Goal: Information Seeking & Learning: Learn about a topic

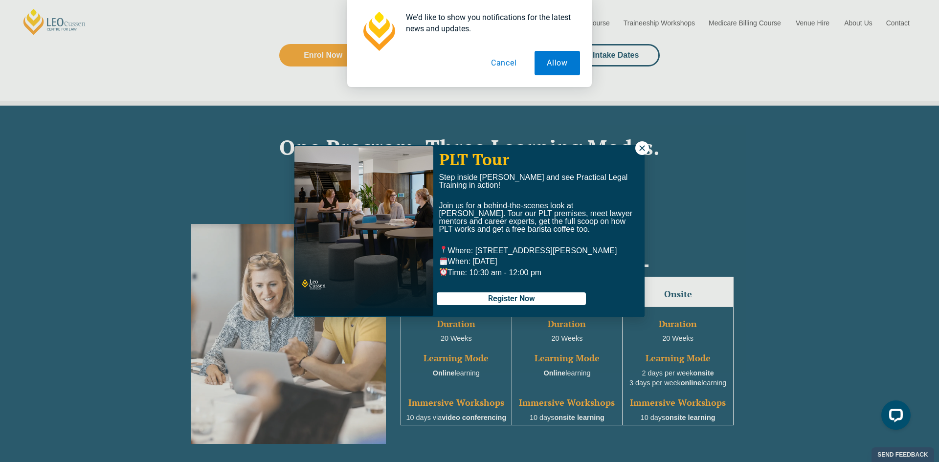
click at [643, 147] on icon at bounding box center [641, 147] width 5 height 5
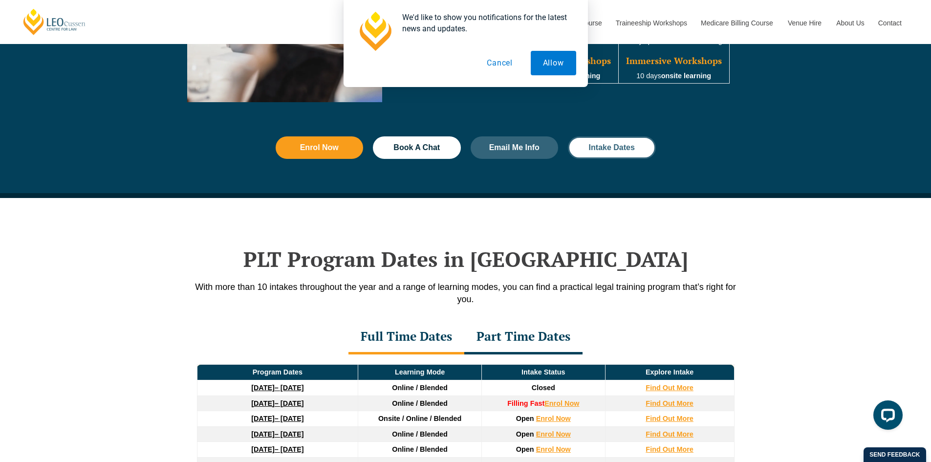
scroll to position [1075, 0]
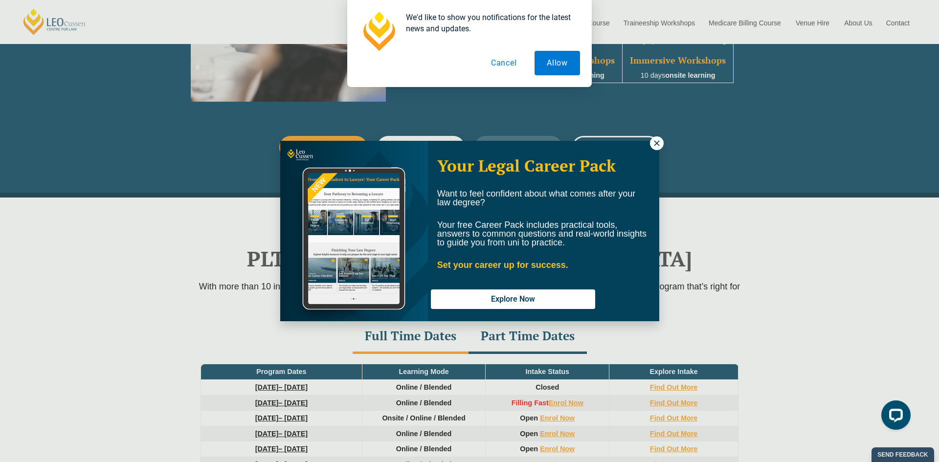
click at [651, 146] on button at bounding box center [657, 143] width 14 height 14
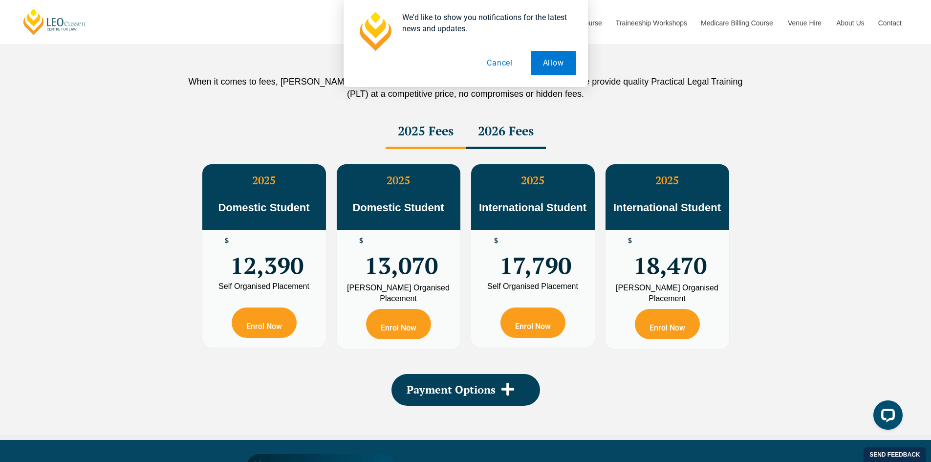
scroll to position [1711, 0]
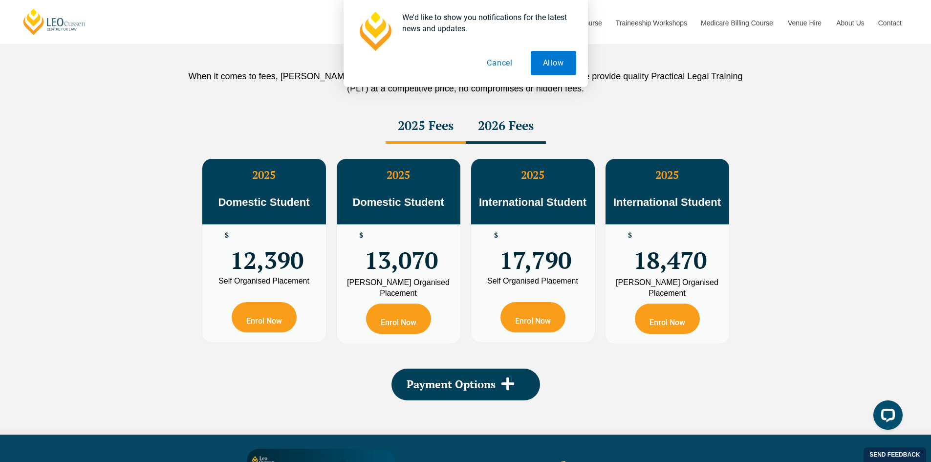
click at [491, 133] on div "2026 Fees" at bounding box center [506, 126] width 80 height 34
click at [446, 132] on div "2025 Fees" at bounding box center [426, 126] width 80 height 34
click at [489, 132] on div "2026 Fees" at bounding box center [506, 126] width 80 height 34
click at [442, 133] on div "2025 Fees" at bounding box center [426, 126] width 80 height 34
click at [490, 133] on div "2026 Fees" at bounding box center [506, 126] width 80 height 34
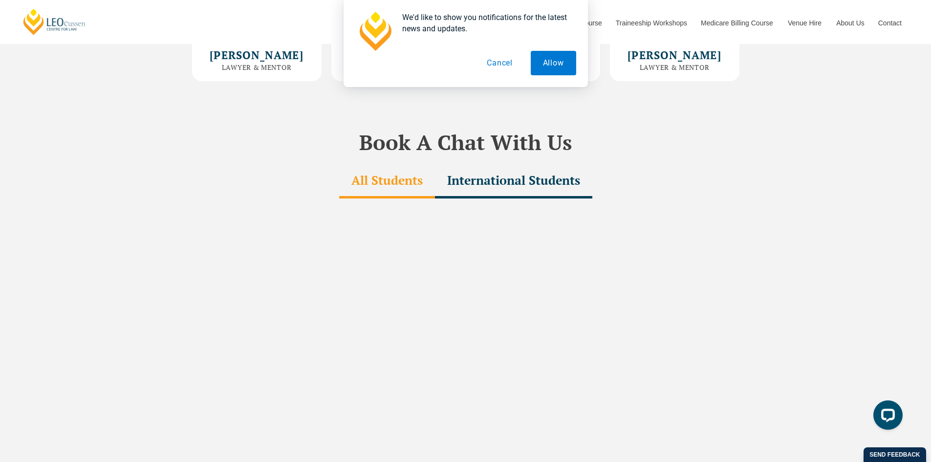
scroll to position [2835, 0]
click at [505, 169] on div "International Students" at bounding box center [513, 182] width 157 height 34
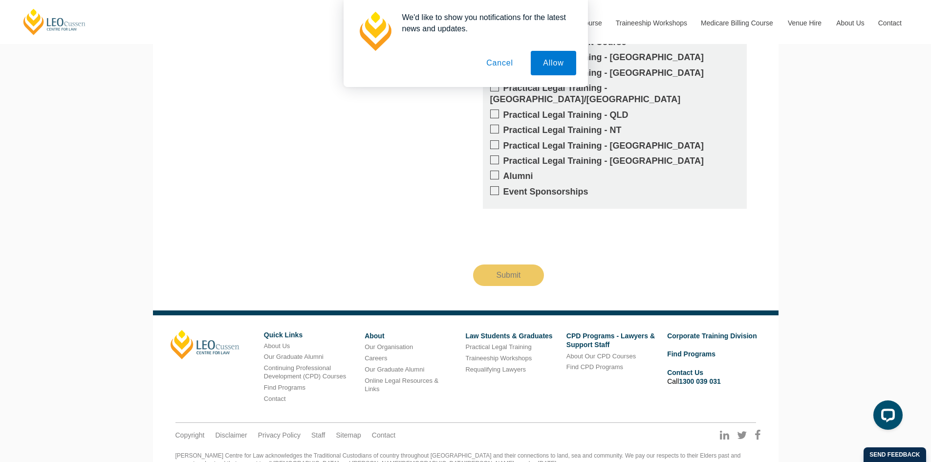
scroll to position [1187, 0]
